Goal: Task Accomplishment & Management: Complete application form

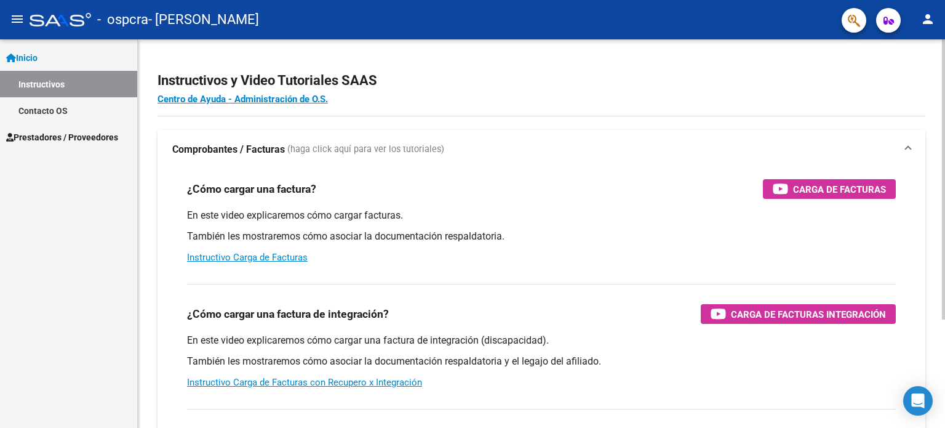
scroll to position [151, 0]
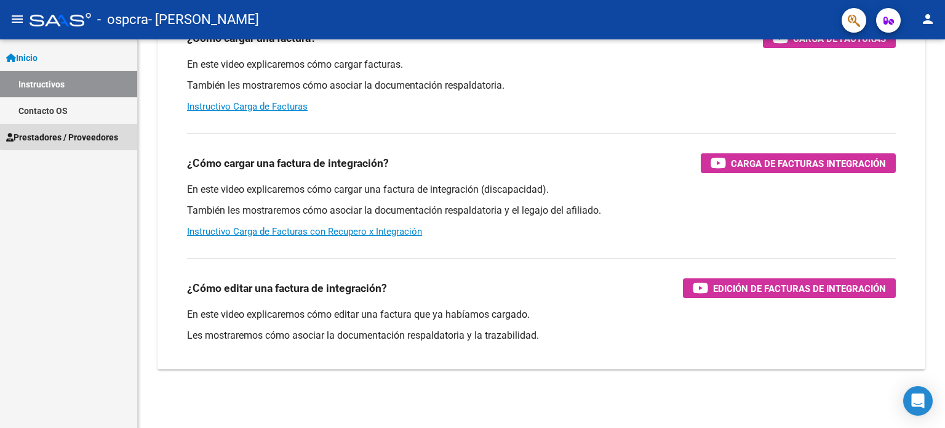
click at [104, 132] on span "Prestadores / Proveedores" at bounding box center [62, 137] width 112 height 14
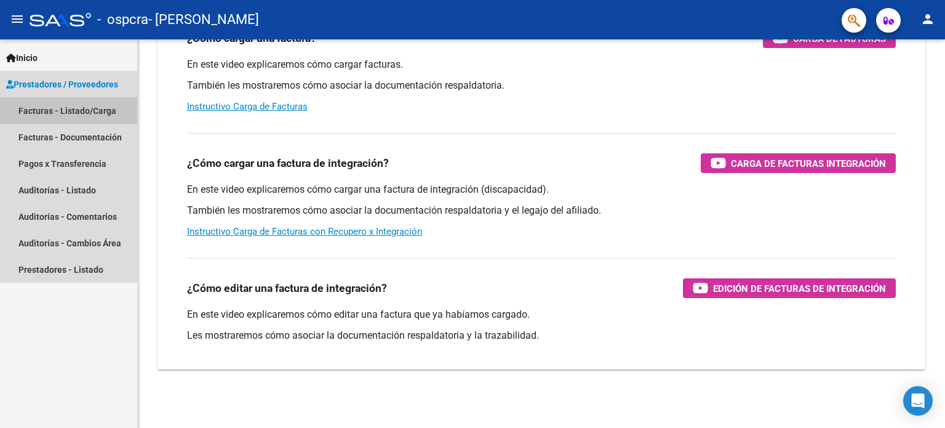
click at [87, 111] on link "Facturas - Listado/Carga" at bounding box center [68, 110] width 137 height 26
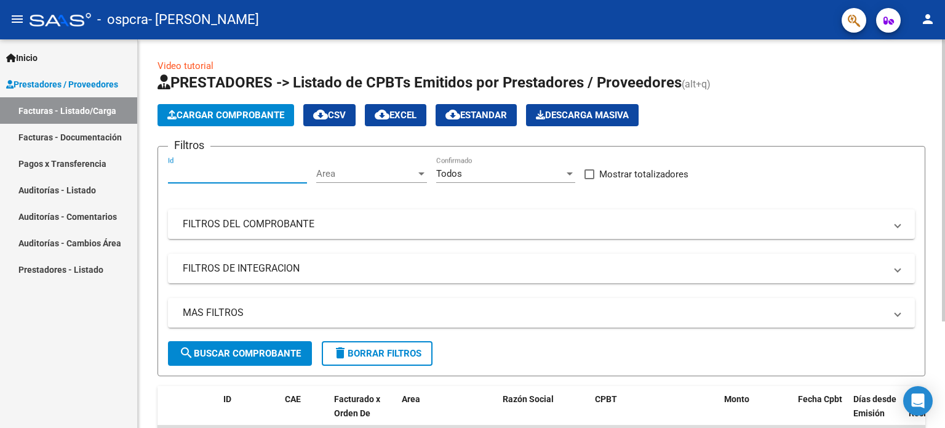
click at [265, 177] on input "Id" at bounding box center [237, 173] width 139 height 11
click at [215, 106] on button "Cargar Comprobante" at bounding box center [226, 115] width 137 height 22
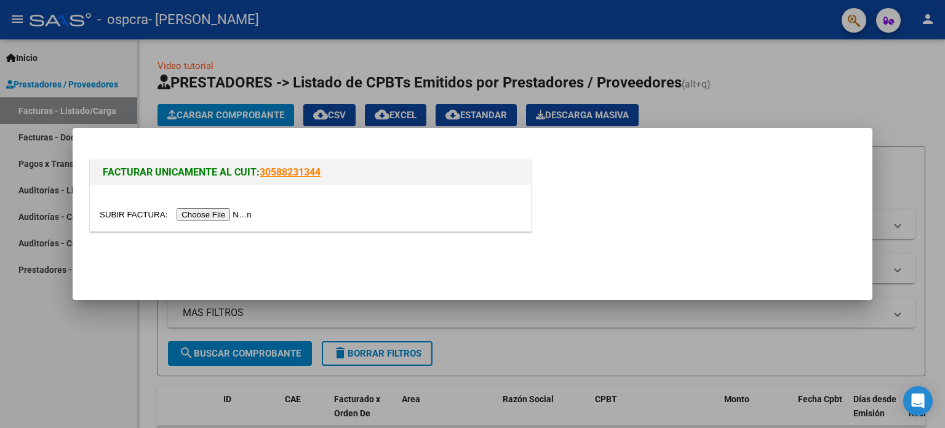
click at [236, 214] on input "file" at bounding box center [178, 214] width 156 height 13
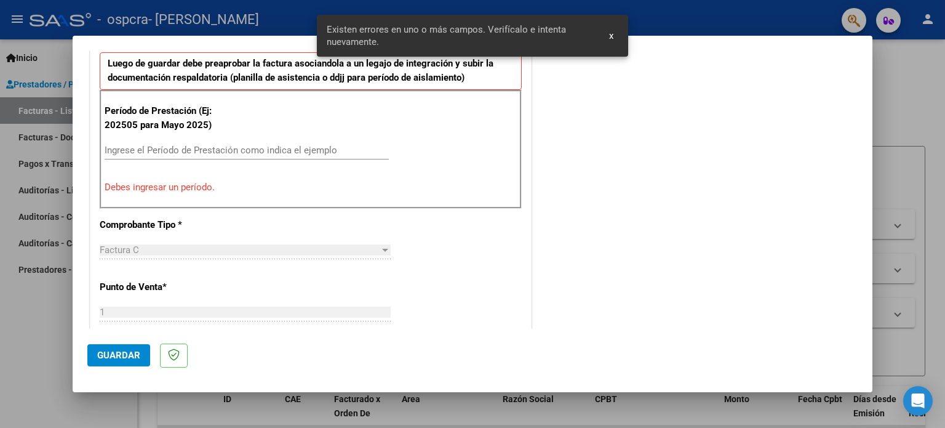
scroll to position [351, 0]
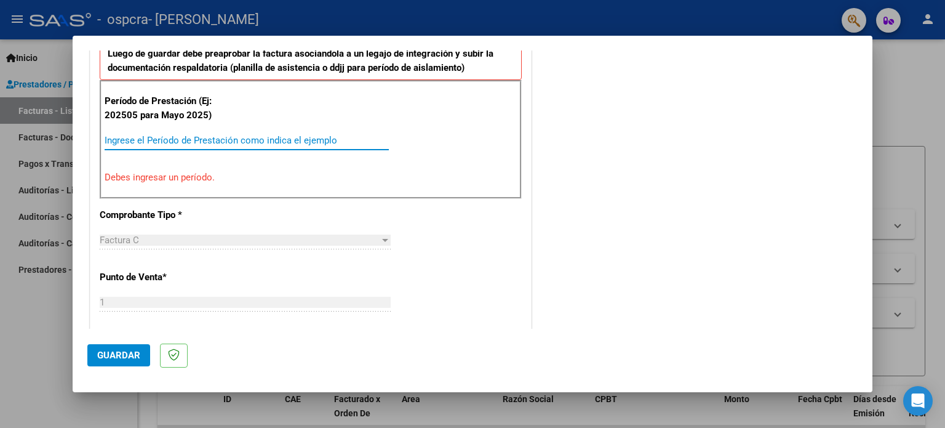
click at [319, 137] on input "Ingrese el Período de Prestación como indica el ejemplo" at bounding box center [247, 140] width 284 height 11
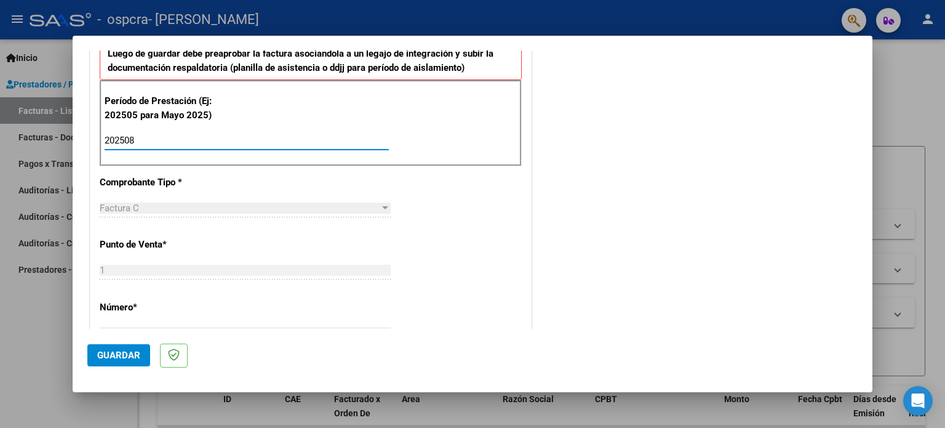
type input "202508"
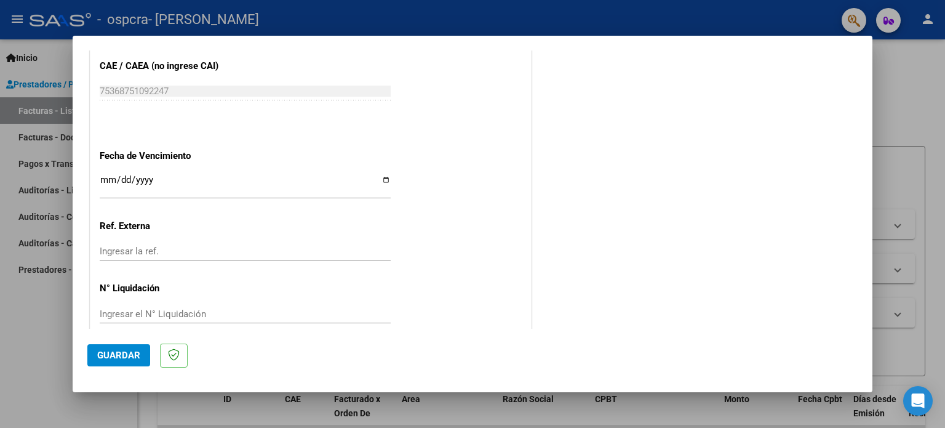
scroll to position [803, 0]
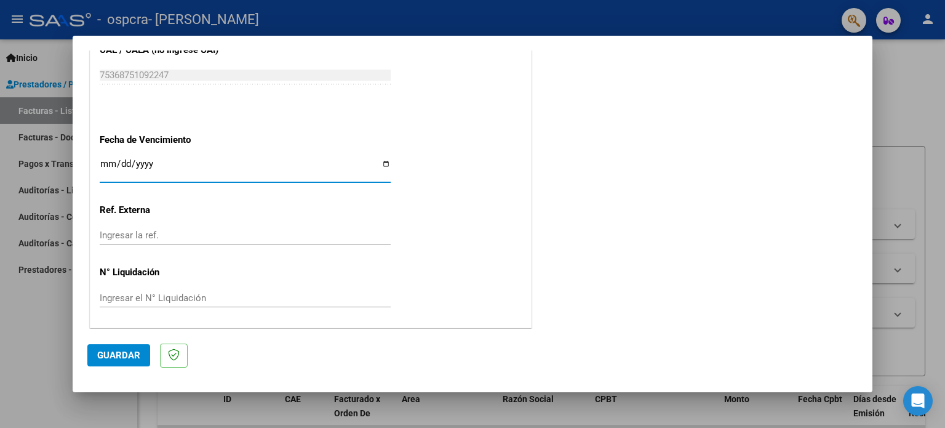
click at [106, 159] on input "Ingresar la fecha" at bounding box center [245, 169] width 291 height 20
click at [380, 167] on input "Ingresar la fecha" at bounding box center [245, 169] width 291 height 20
type input "[DATE]"
click at [154, 226] on div "Ingresar la ref." at bounding box center [245, 235] width 291 height 18
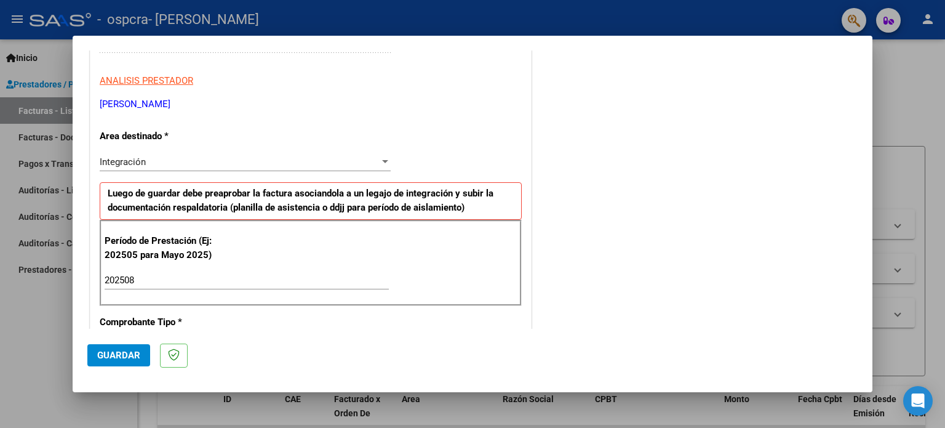
scroll to position [335, 0]
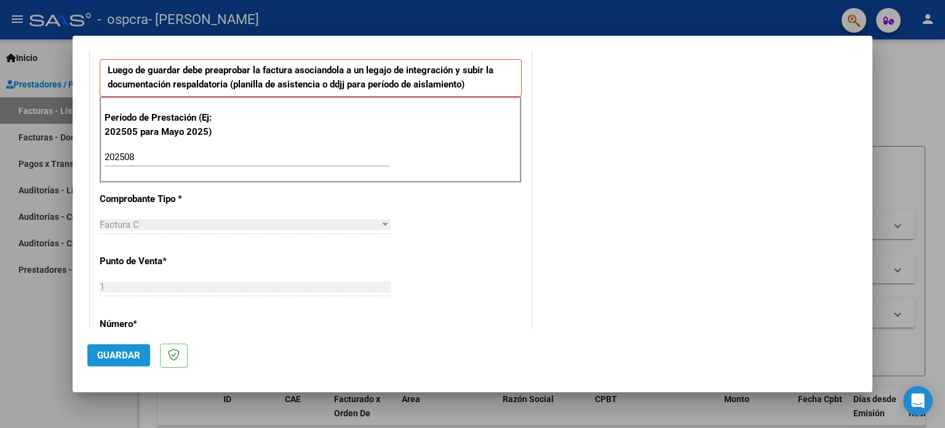
click at [126, 356] on span "Guardar" at bounding box center [118, 355] width 43 height 11
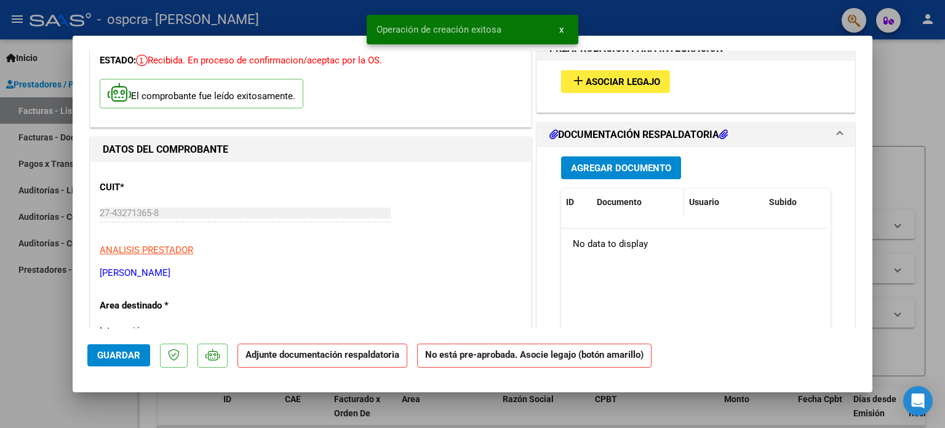
scroll to position [66, 0]
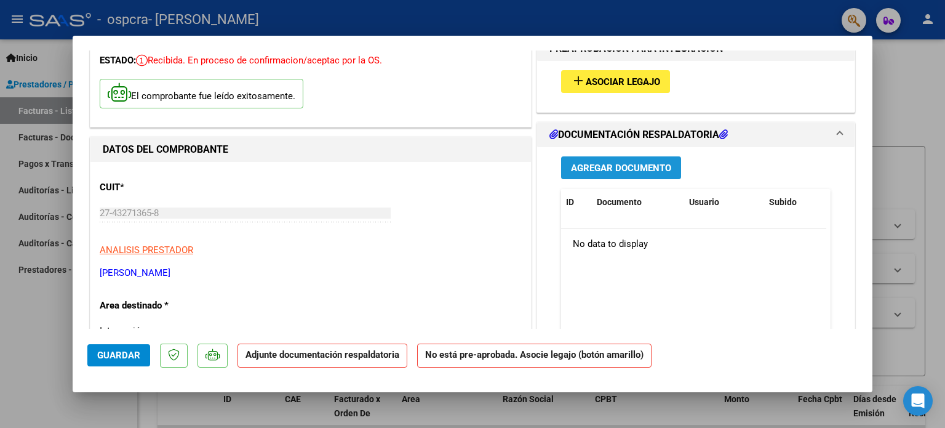
click at [605, 167] on span "Agregar Documento" at bounding box center [621, 168] width 100 height 11
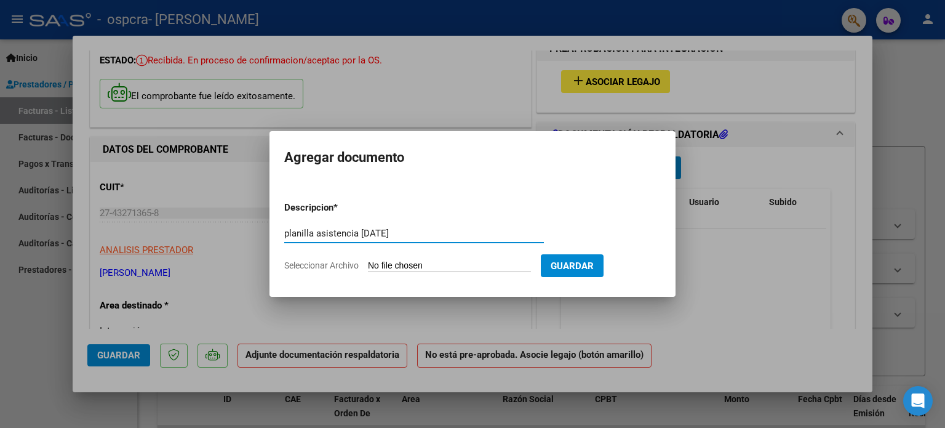
type input "planilla asistencia [DATE]"
click at [390, 264] on input "Seleccionar Archivo" at bounding box center [449, 266] width 163 height 12
type input "C:\fakepath\PLANILLA ASISTENCIA [DATE].pdf"
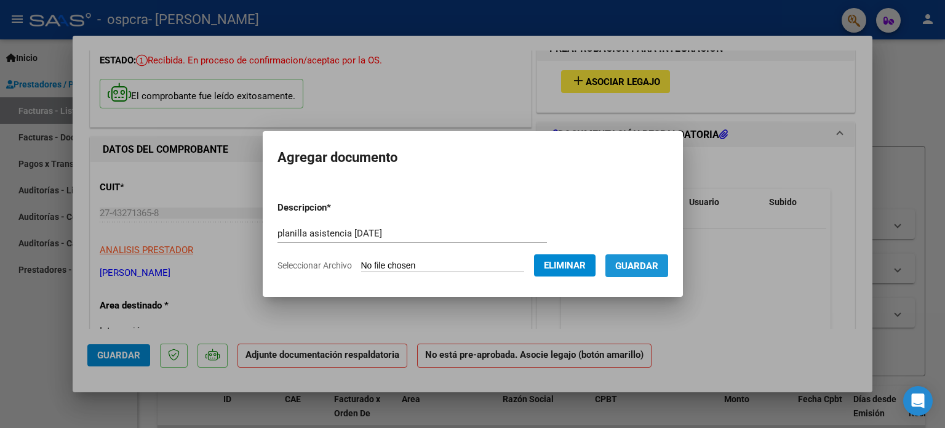
click at [659, 263] on span "Guardar" at bounding box center [637, 265] width 43 height 11
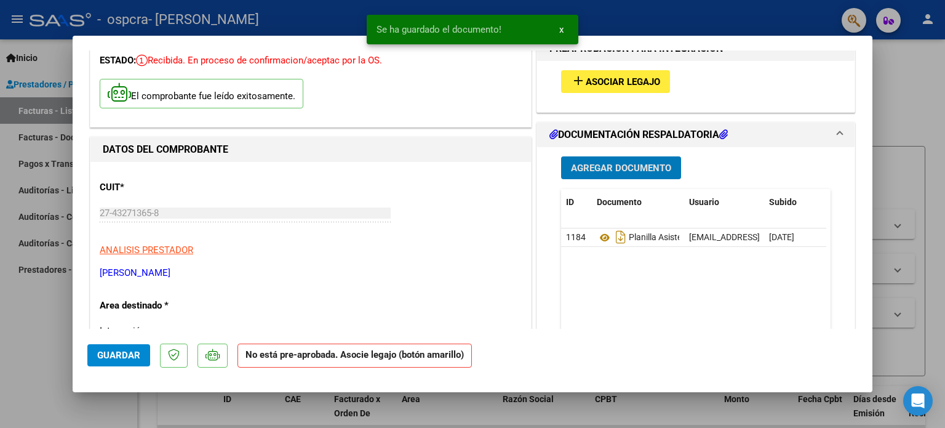
click at [135, 359] on span "Guardar" at bounding box center [118, 355] width 43 height 11
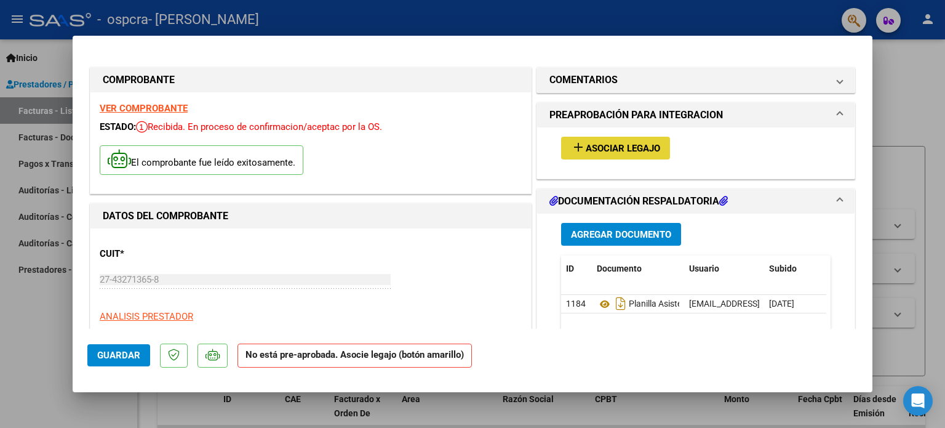
click at [662, 144] on button "add Asociar Legajo" at bounding box center [615, 148] width 109 height 23
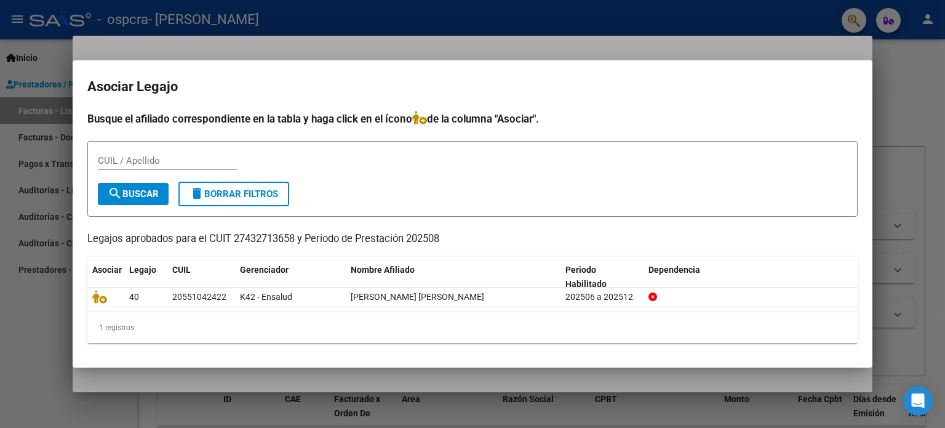
click at [901, 119] on div at bounding box center [472, 214] width 945 height 428
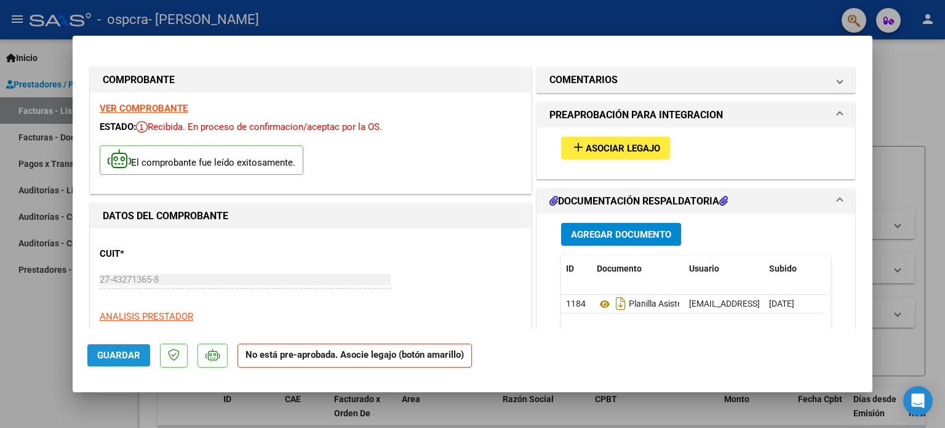
click at [131, 358] on span "Guardar" at bounding box center [118, 355] width 43 height 11
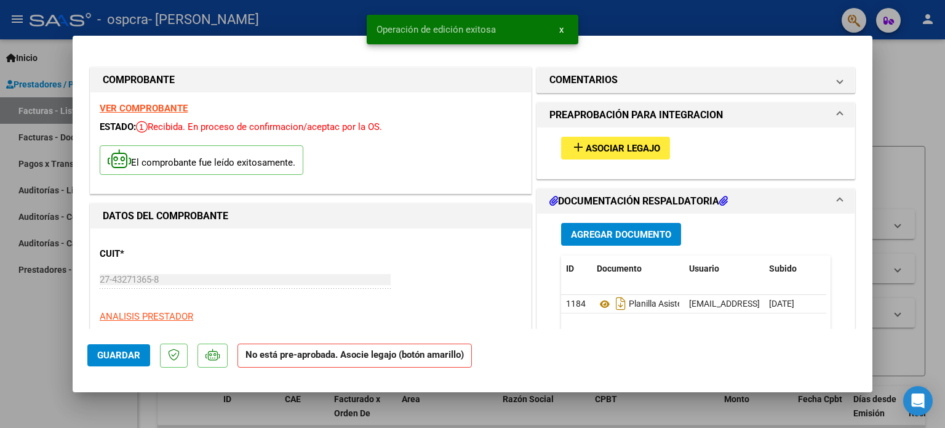
click at [921, 73] on div at bounding box center [472, 214] width 945 height 428
type input "$ 0,00"
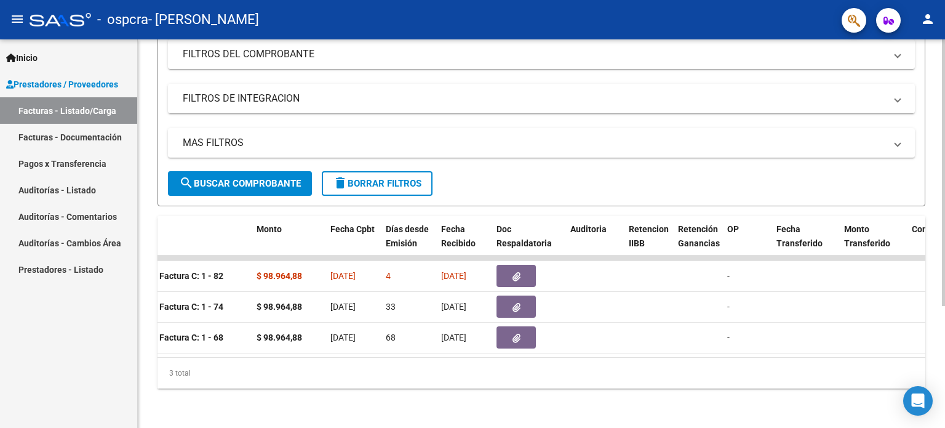
scroll to position [0, 471]
